Goal: Download file/media

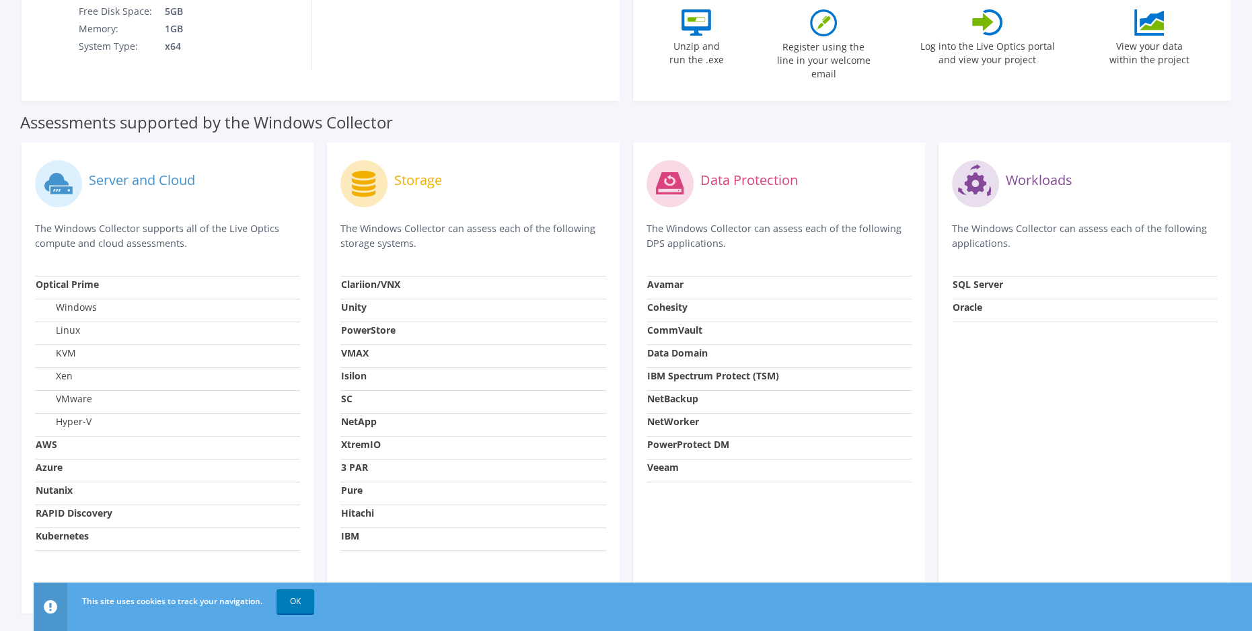
scroll to position [336, 0]
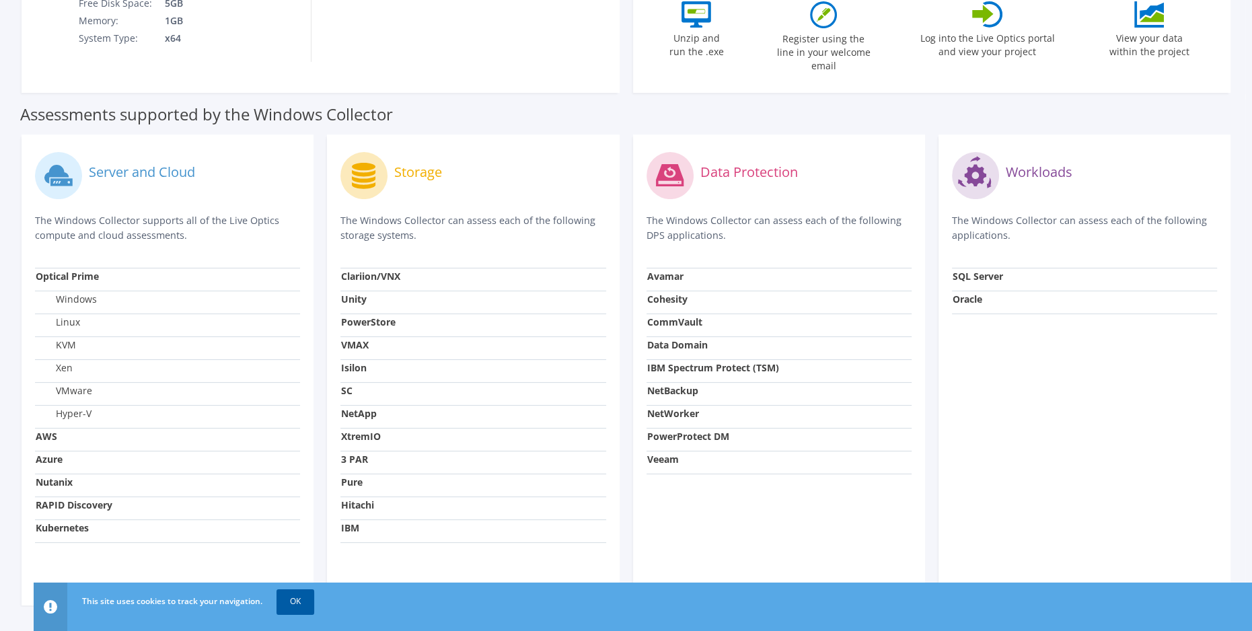
click at [301, 608] on link "OK" at bounding box center [296, 601] width 38 height 24
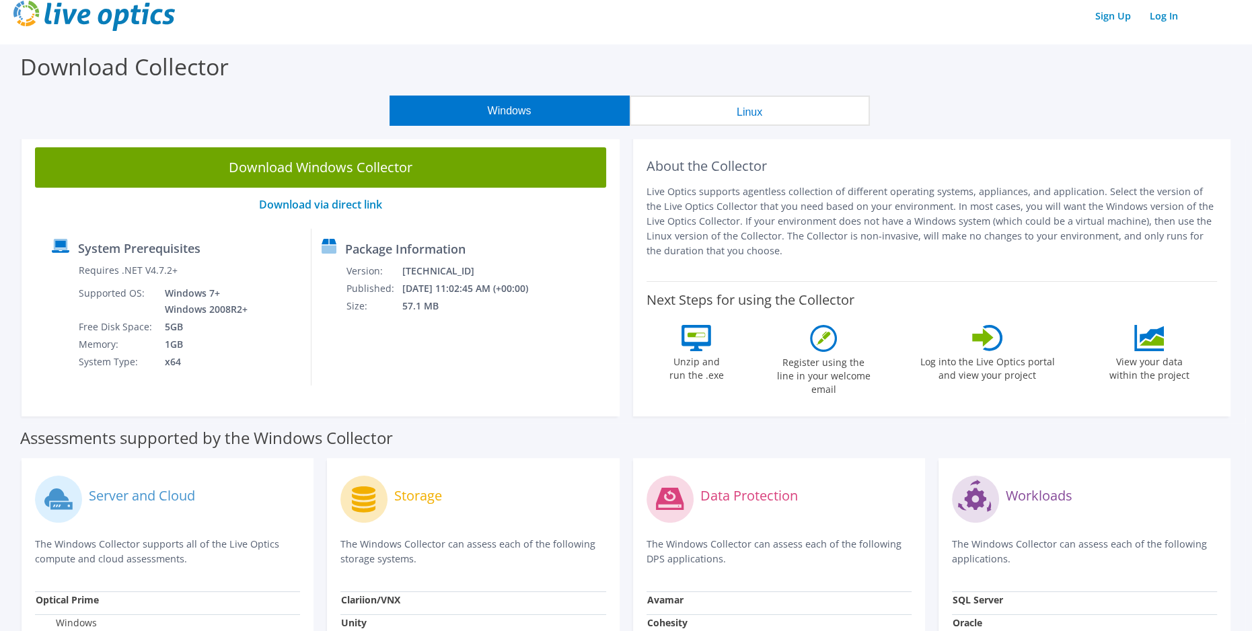
scroll to position [0, 0]
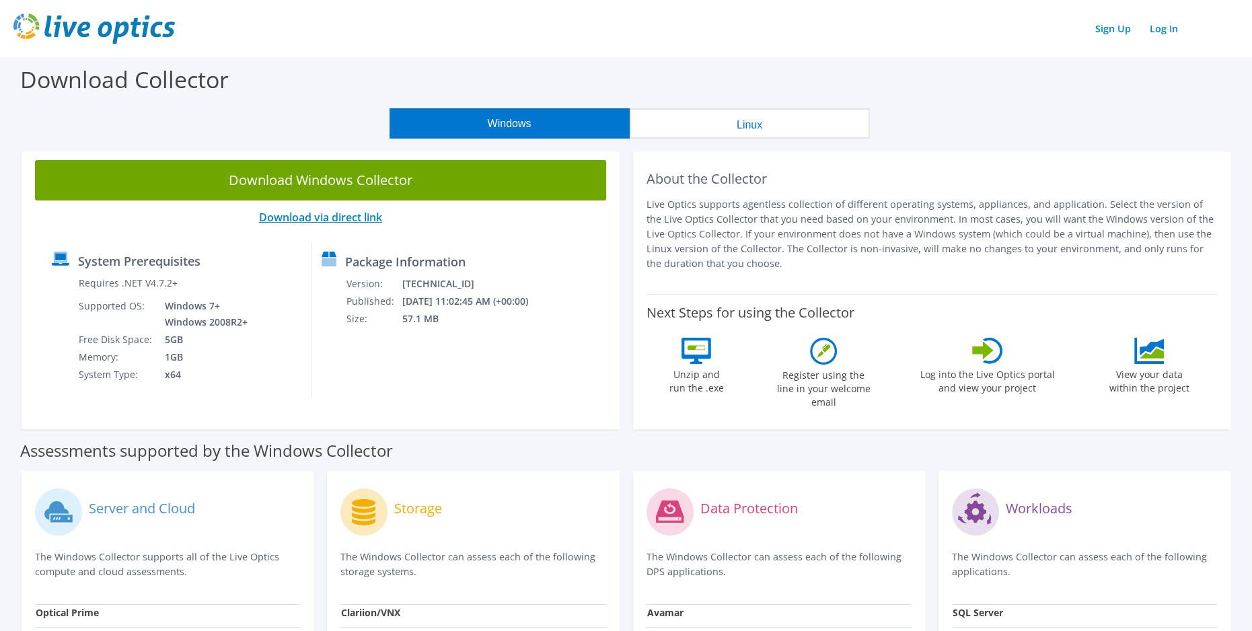
click at [333, 217] on link "Download via direct link" at bounding box center [320, 217] width 123 height 15
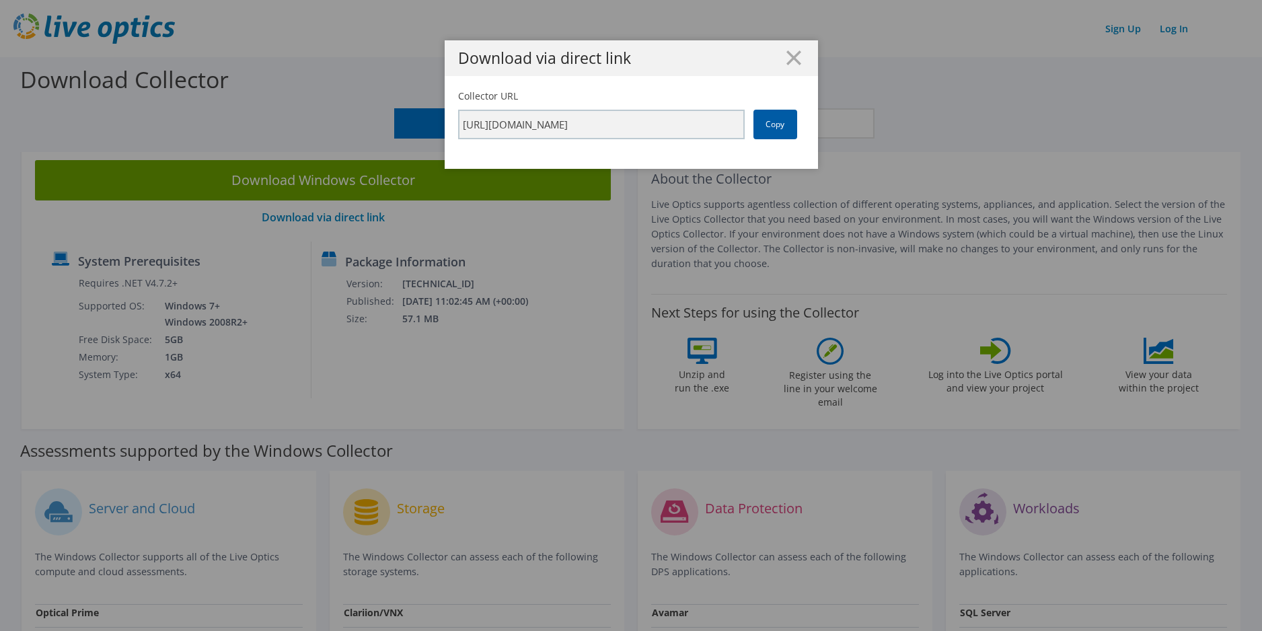
click at [763, 125] on link "Copy" at bounding box center [776, 125] width 44 height 30
click at [925, 120] on div "Download via direct link Collector URL [URL][DOMAIN_NAME] Copy" at bounding box center [631, 315] width 1262 height 550
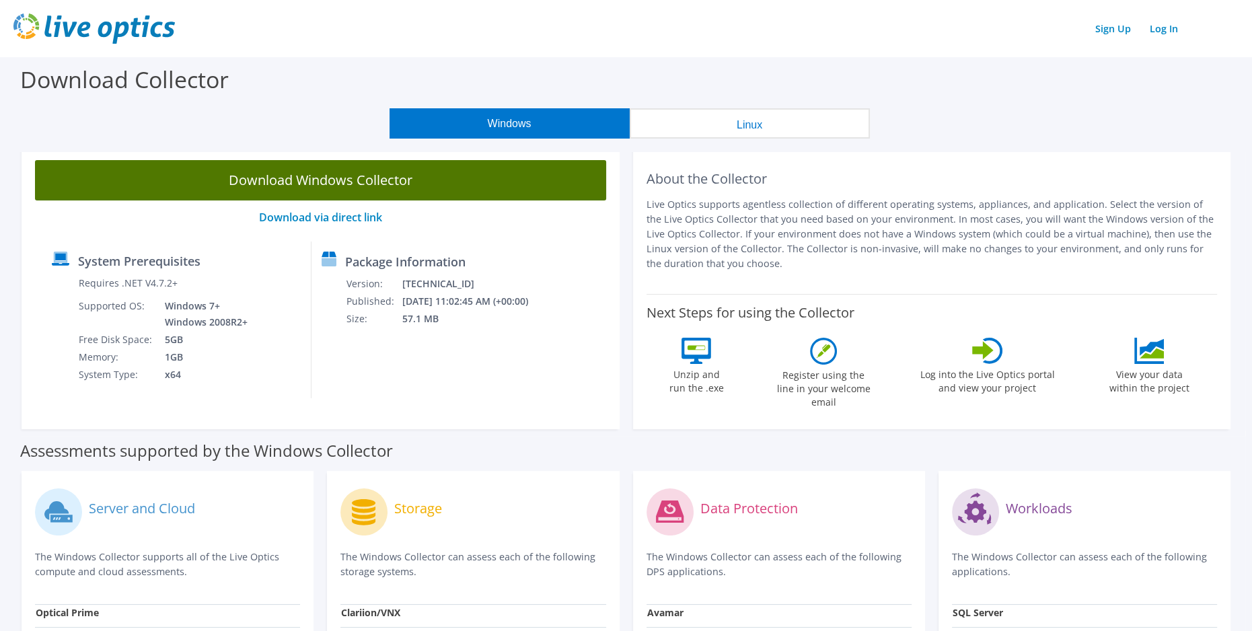
click at [337, 186] on link "Download Windows Collector" at bounding box center [320, 180] width 571 height 40
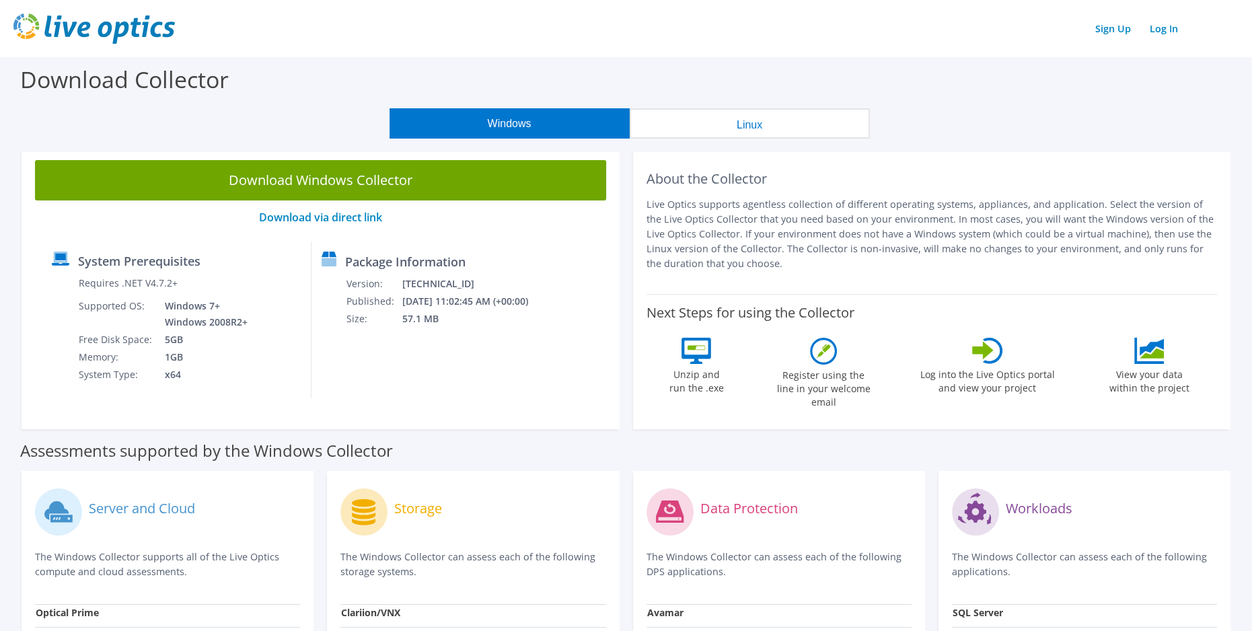
click at [1229, 36] on div "Sign Up Log In" at bounding box center [625, 28] width 1225 height 30
